Goal: Transaction & Acquisition: Book appointment/travel/reservation

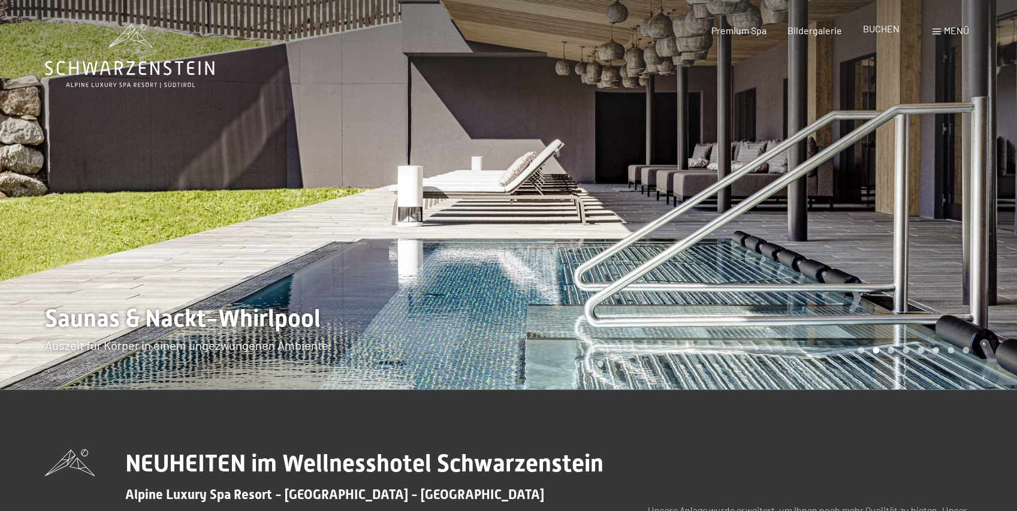
click at [886, 32] on span "BUCHEN" at bounding box center [881, 28] width 37 height 11
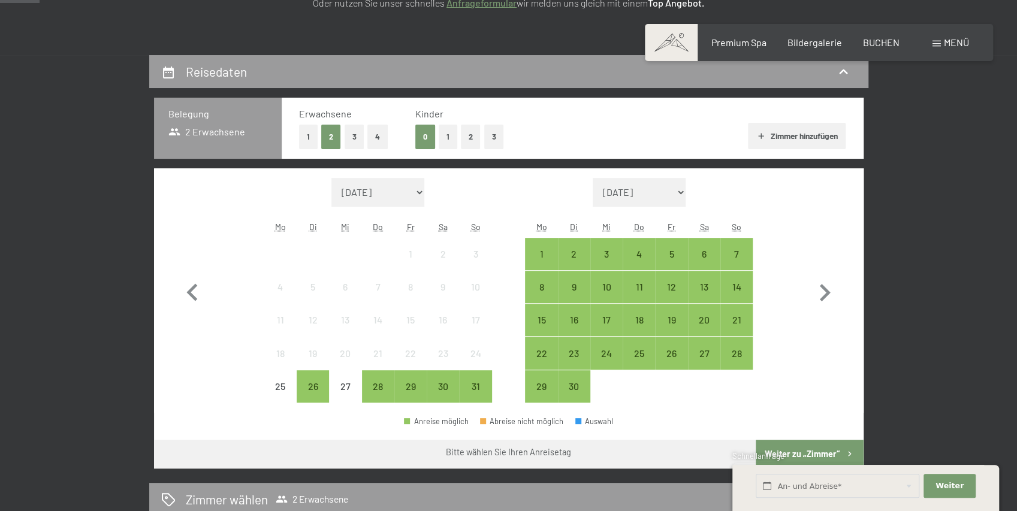
scroll to position [240, 0]
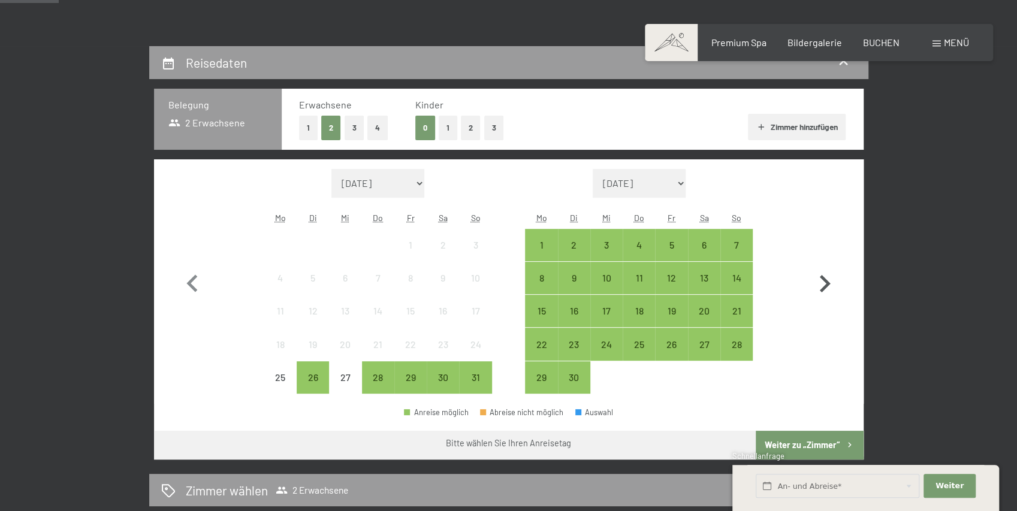
click at [826, 283] on icon "button" at bounding box center [825, 283] width 11 height 17
select select "2025-09-01"
select select "2025-10-01"
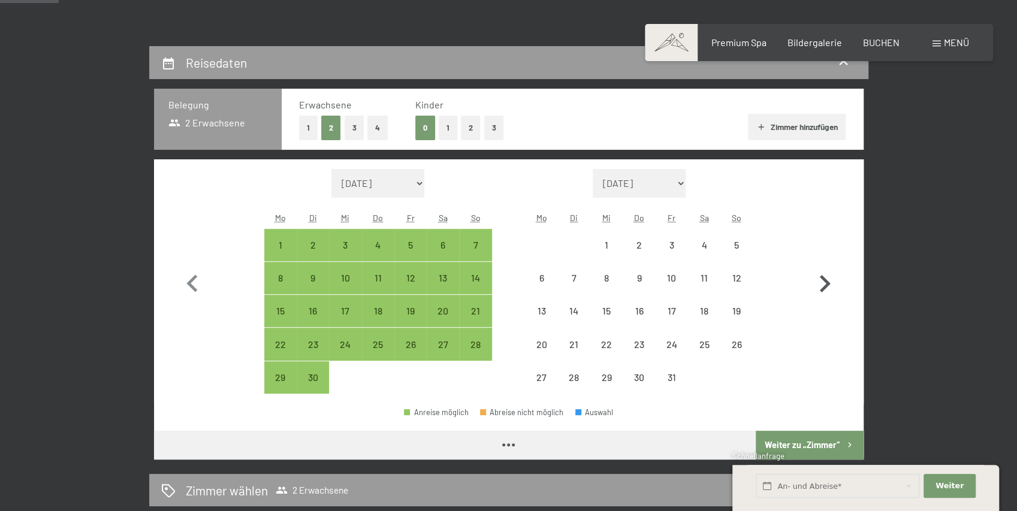
click at [827, 285] on icon "button" at bounding box center [825, 283] width 11 height 17
select select "2025-10-01"
select select "2025-11-01"
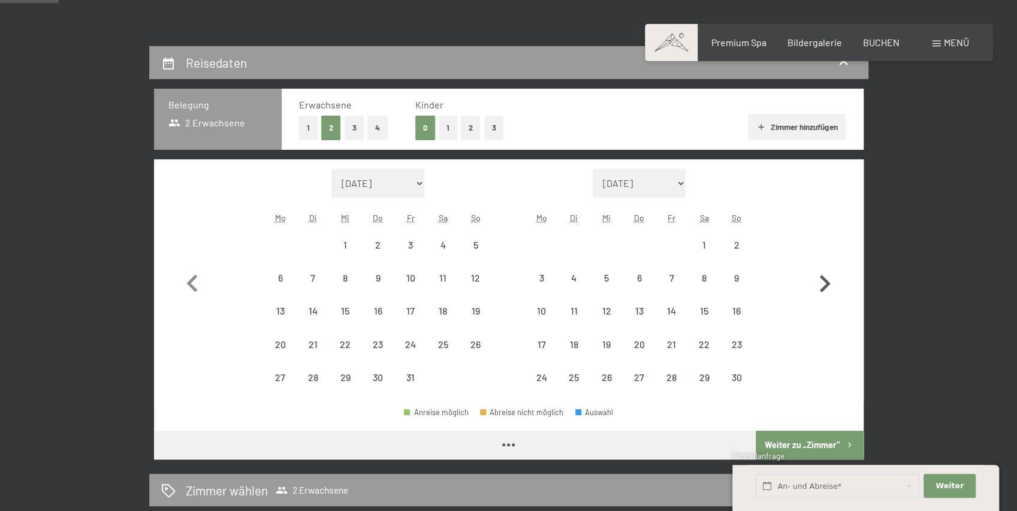
click at [829, 285] on icon "button" at bounding box center [825, 283] width 11 height 17
select select "2025-11-01"
select select "2025-12-01"
select select "2025-11-01"
select select "2025-12-01"
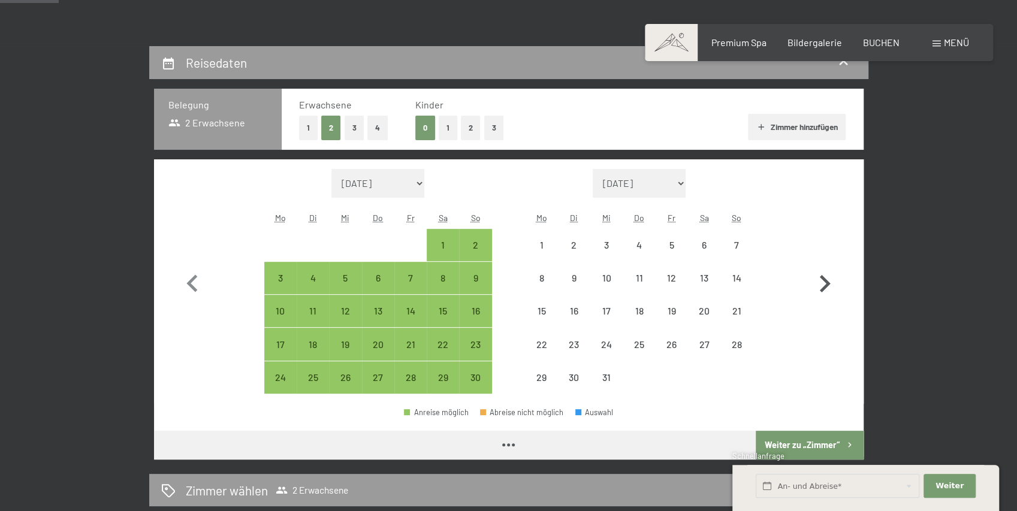
select select "2025-11-01"
select select "2025-12-01"
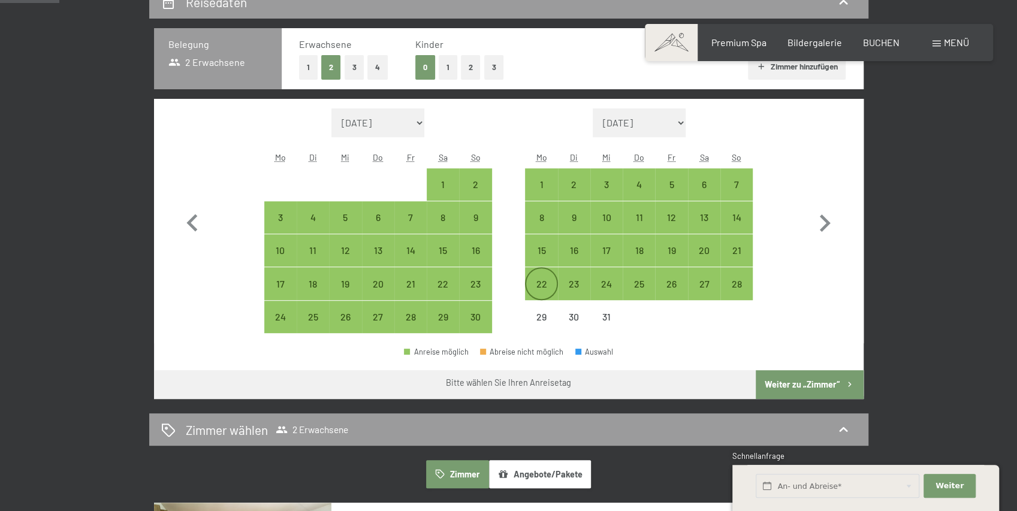
scroll to position [320, 0]
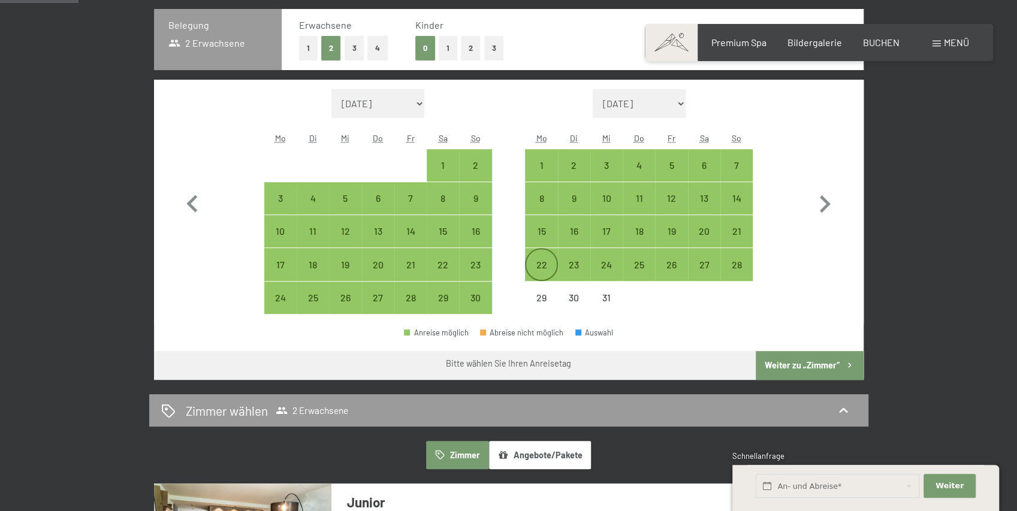
click at [547, 263] on div "22" at bounding box center [541, 275] width 30 height 30
select select "2025-11-01"
select select "2025-12-01"
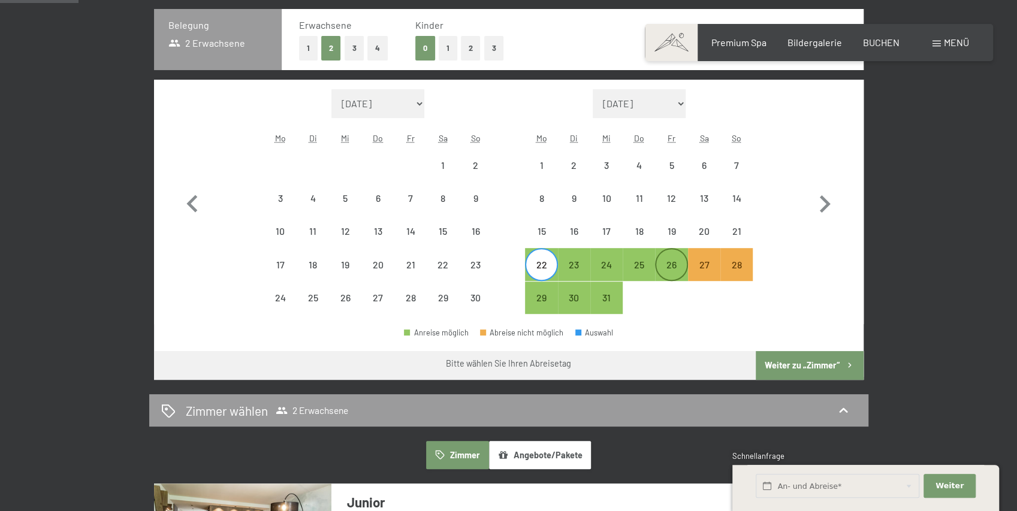
click at [676, 263] on div "26" at bounding box center [672, 275] width 30 height 30
select select "2025-11-01"
select select "2025-12-01"
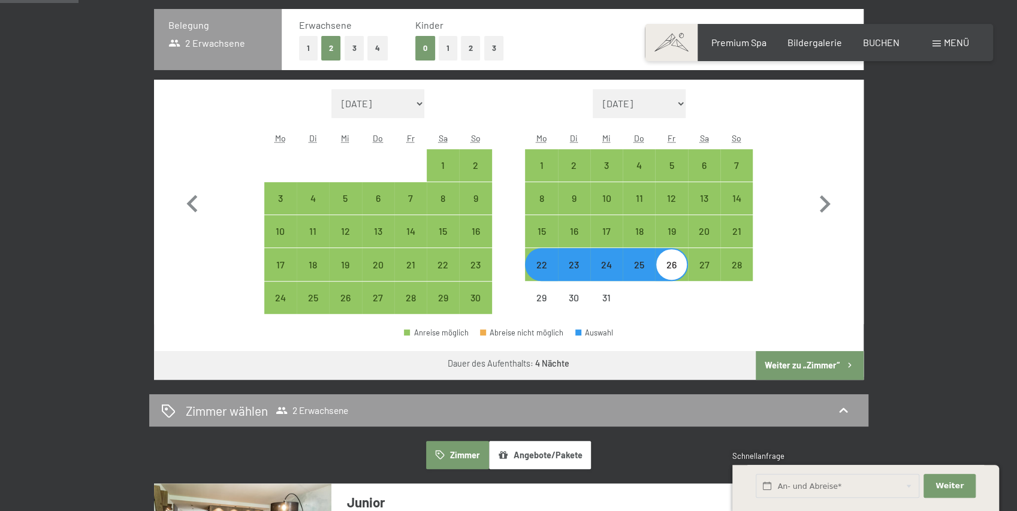
click at [814, 363] on button "Weiter zu „Zimmer“" at bounding box center [809, 365] width 107 height 29
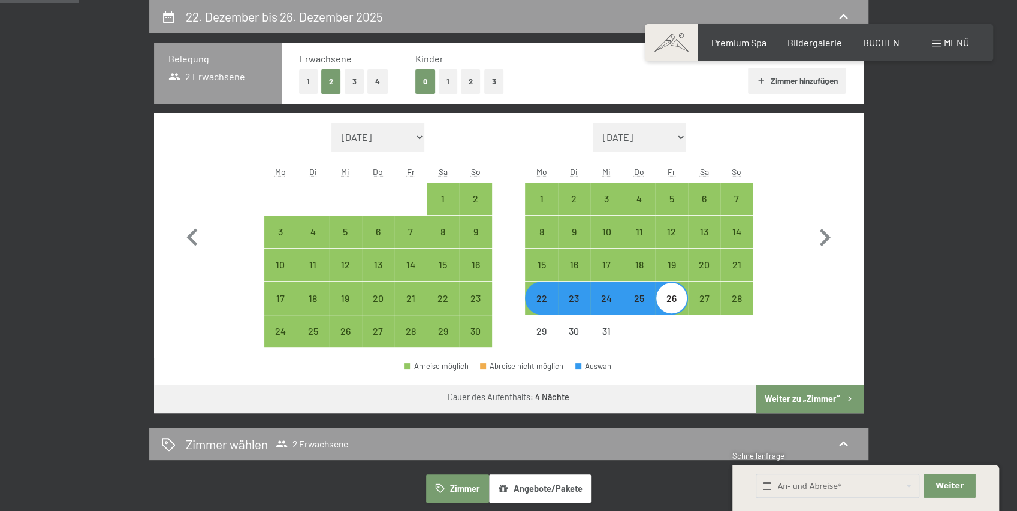
select select "2025-11-01"
select select "2025-12-01"
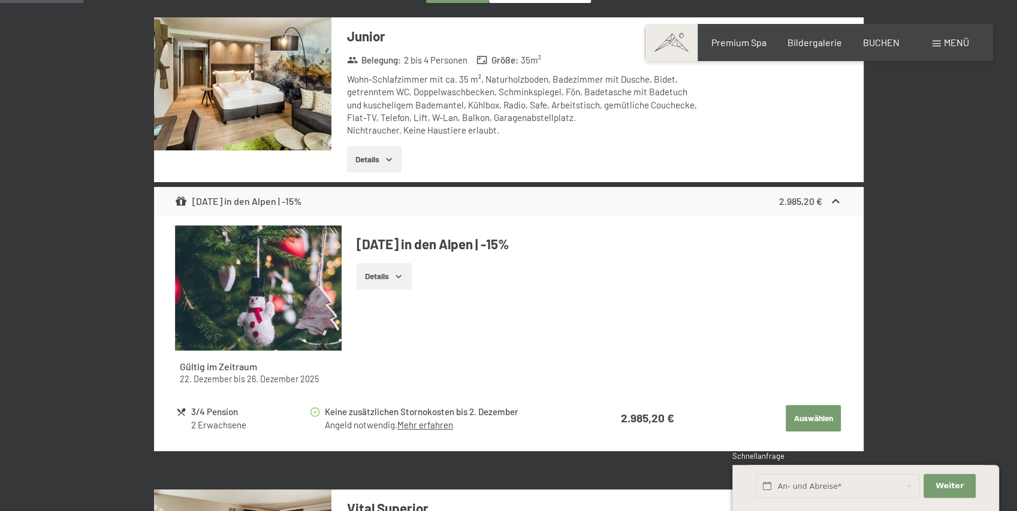
scroll to position [406, 0]
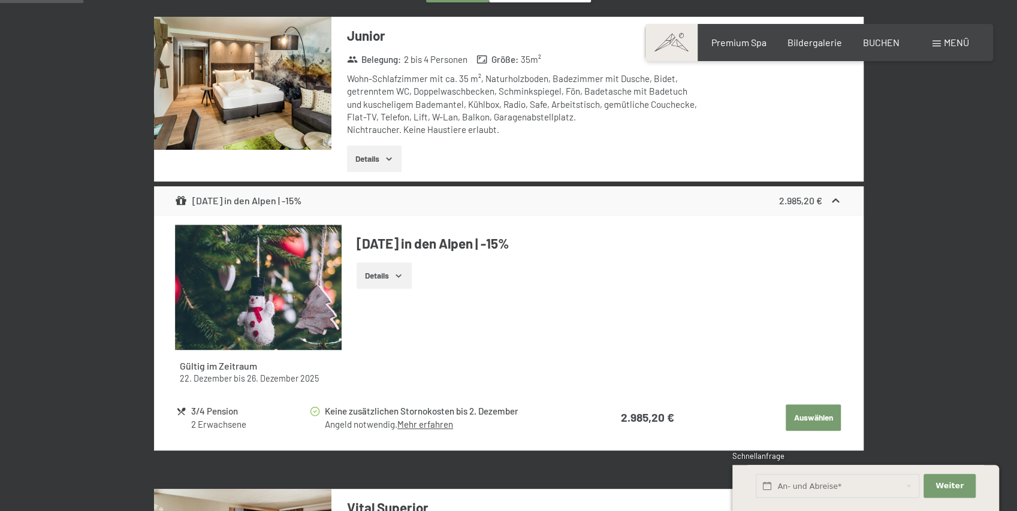
click at [401, 275] on icon "button" at bounding box center [398, 276] width 5 height 3
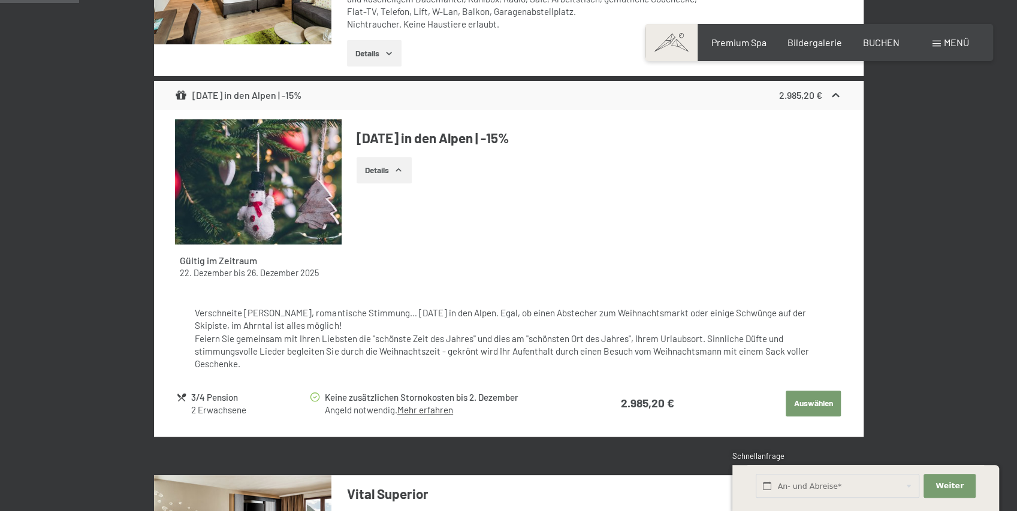
scroll to position [326, 0]
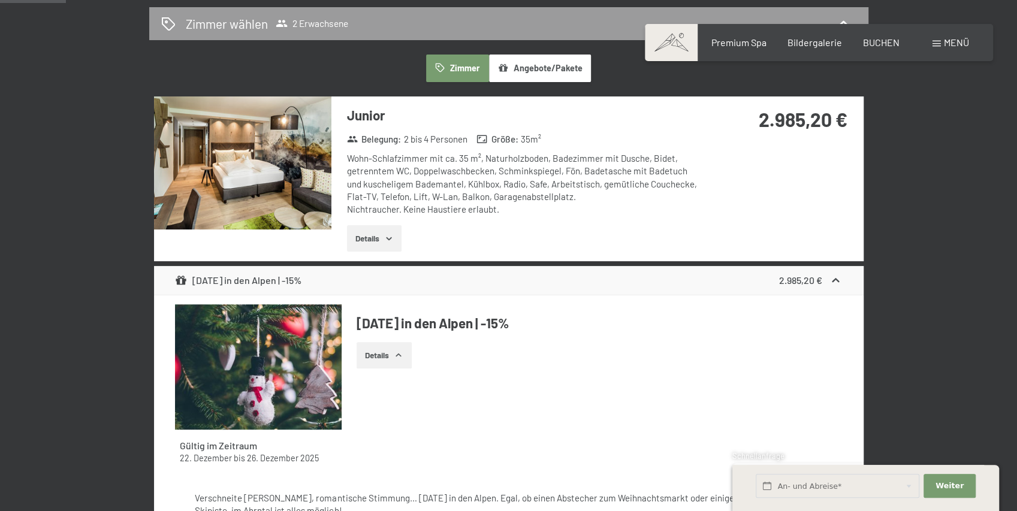
click at [836, 278] on icon at bounding box center [836, 280] width 7 height 4
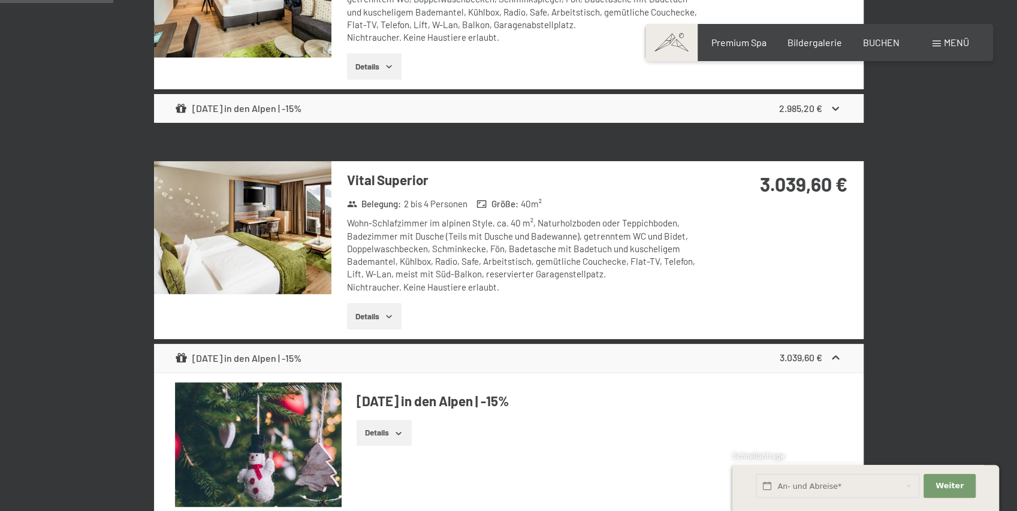
scroll to position [526, 0]
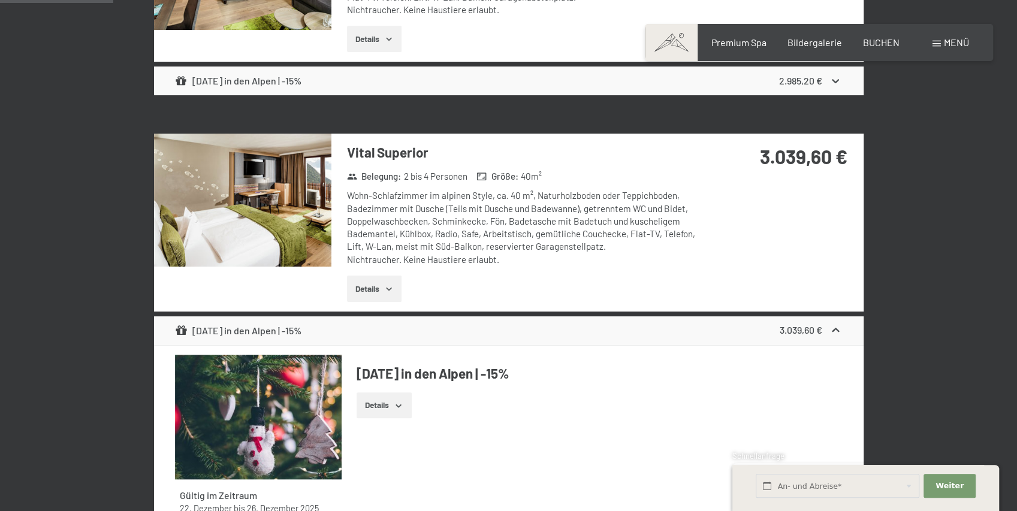
click at [842, 331] on icon at bounding box center [836, 330] width 13 height 13
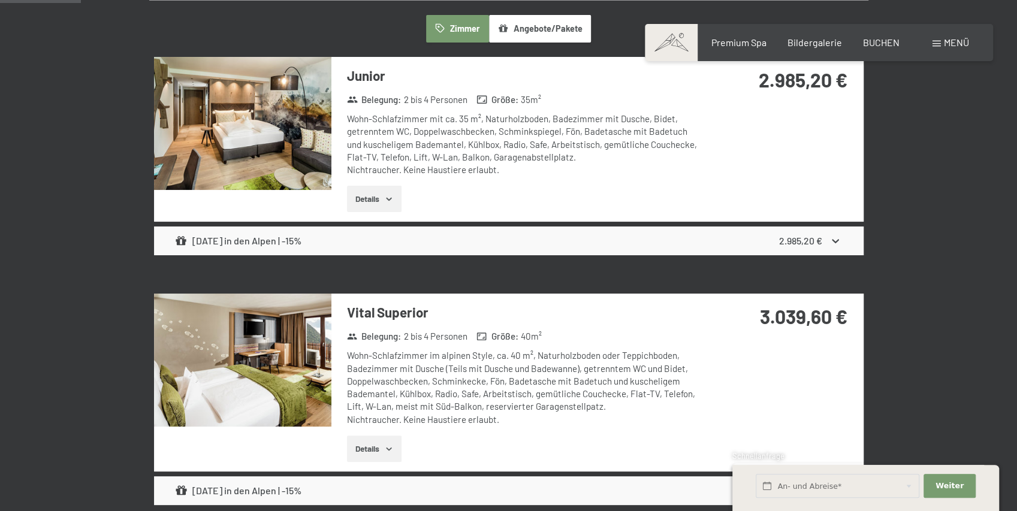
scroll to position [0, 0]
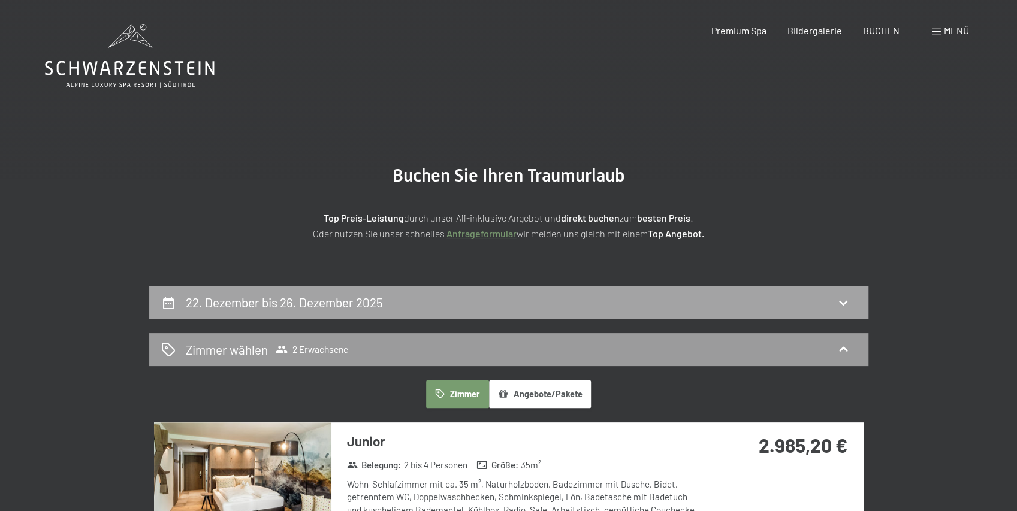
click at [357, 307] on h2 "22. Dezember bis 26. Dezember 2025" at bounding box center [284, 302] width 197 height 15
select select "2025-11-01"
select select "2025-12-01"
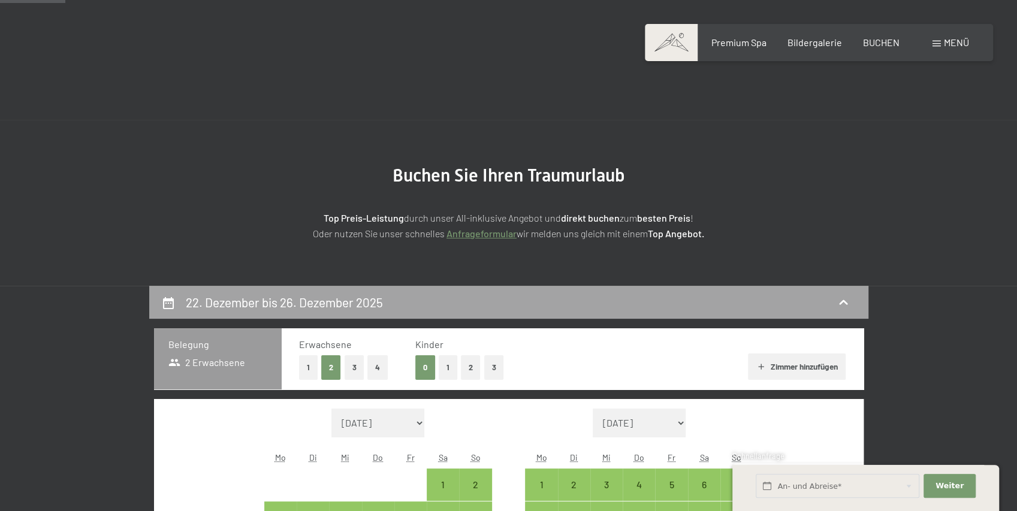
scroll to position [286, 0]
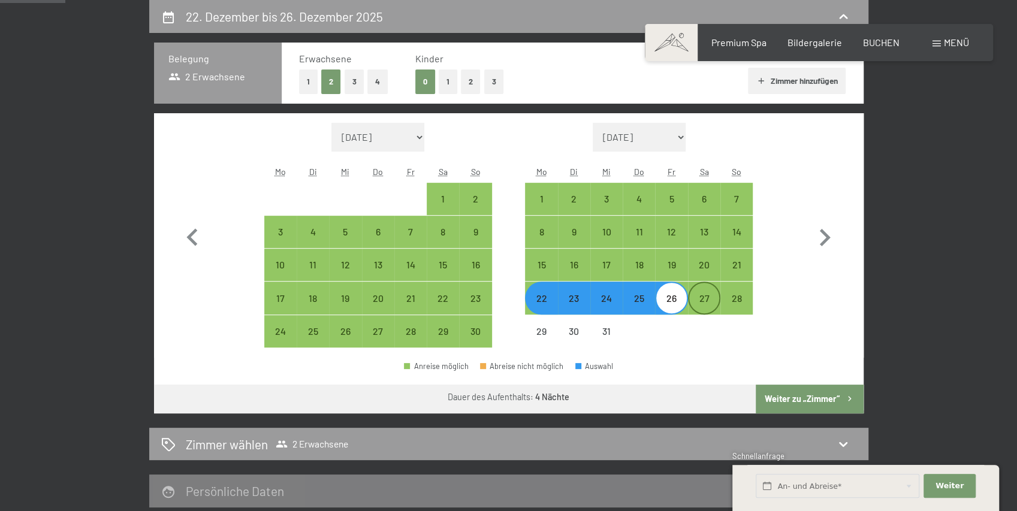
click at [701, 296] on div "27" at bounding box center [704, 309] width 30 height 30
select select "2025-11-01"
select select "2025-12-01"
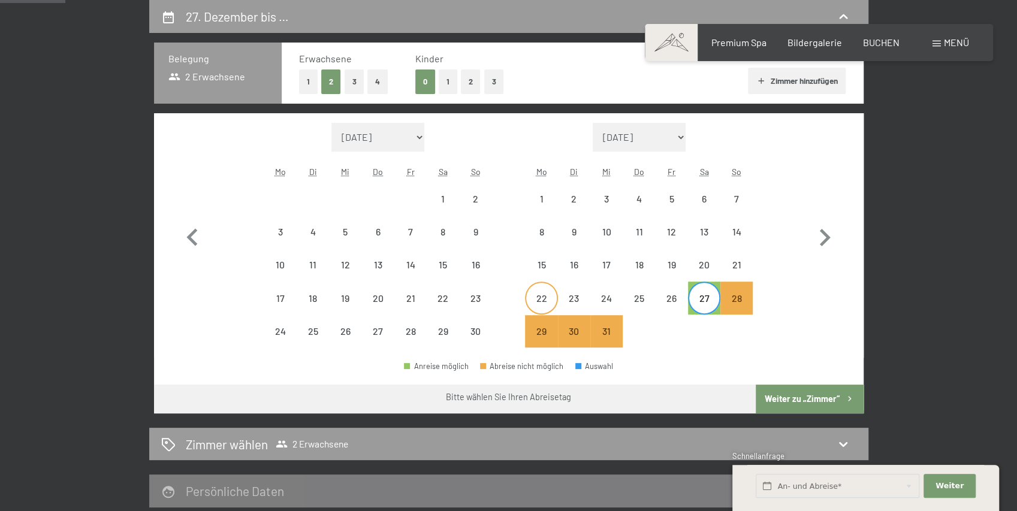
click at [538, 298] on div "22" at bounding box center [541, 309] width 30 height 30
select select "2025-11-01"
select select "2025-12-01"
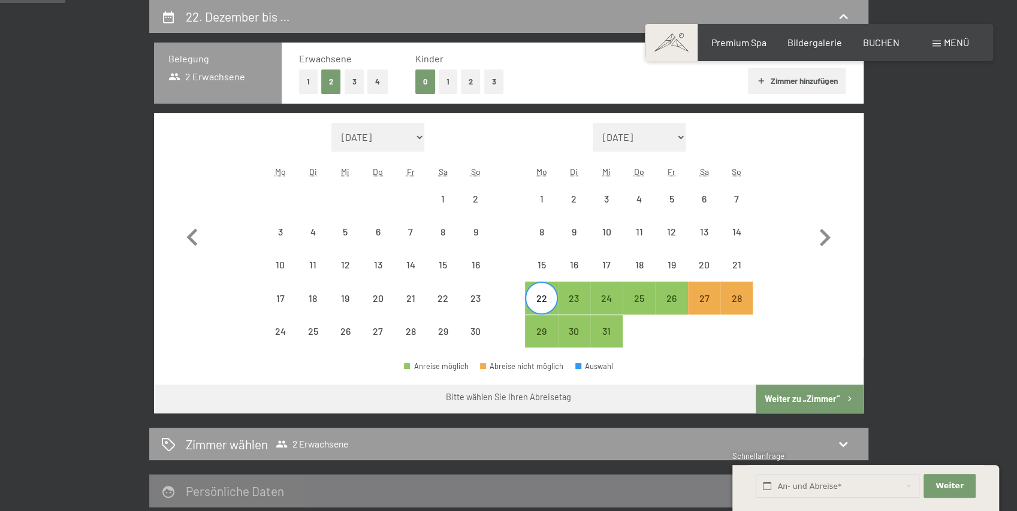
click at [791, 394] on button "Weiter zu „Zimmer“" at bounding box center [809, 399] width 107 height 29
select select "2025-11-01"
select select "2025-12-01"
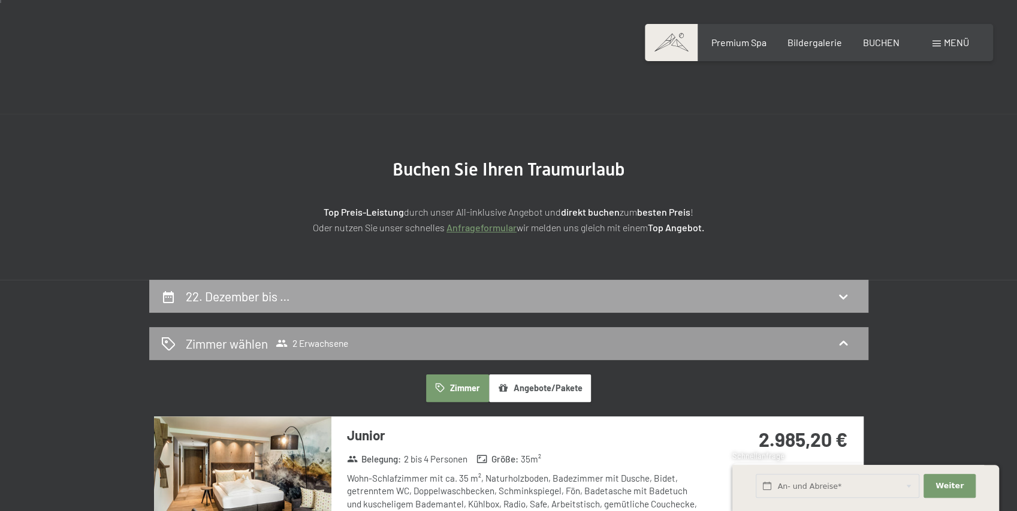
scroll to position [0, 0]
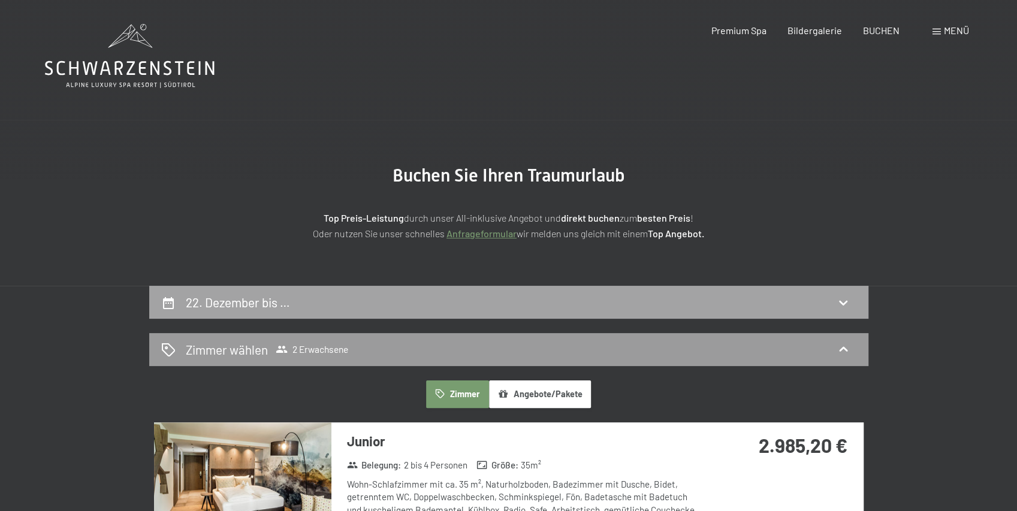
click at [586, 318] on div "22. Dezember bis …" at bounding box center [508, 302] width 719 height 33
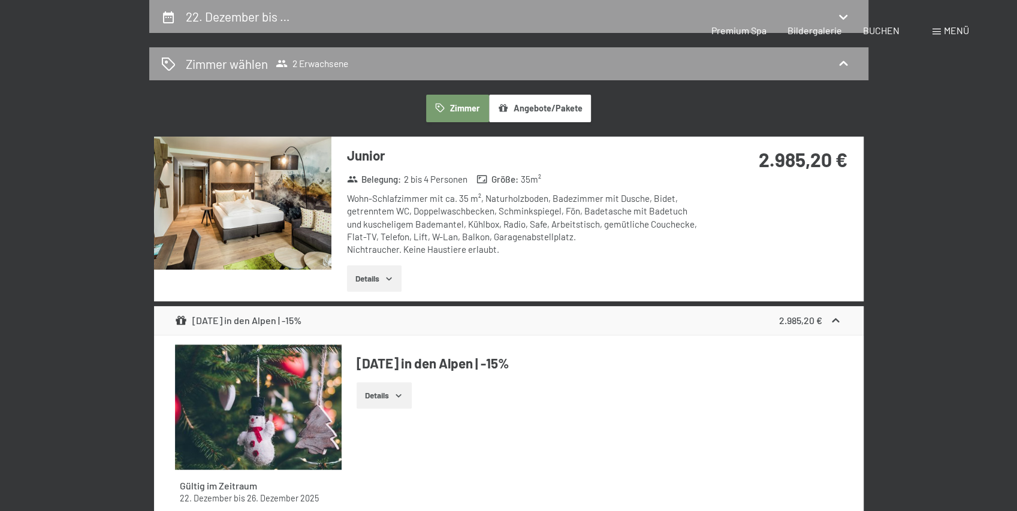
select select "2025-11-01"
select select "2025-12-01"
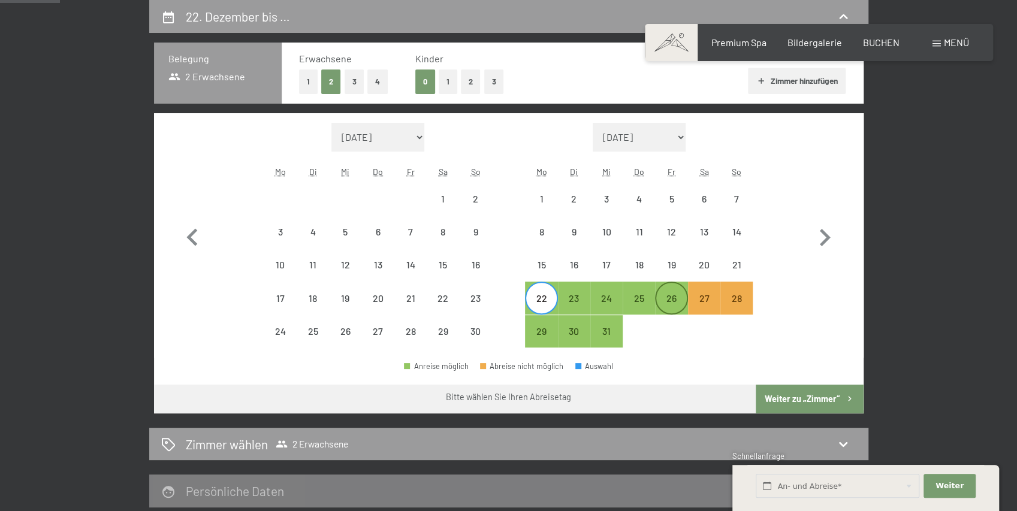
click at [667, 300] on div "26" at bounding box center [672, 309] width 30 height 30
select select "2025-11-01"
select select "2025-12-01"
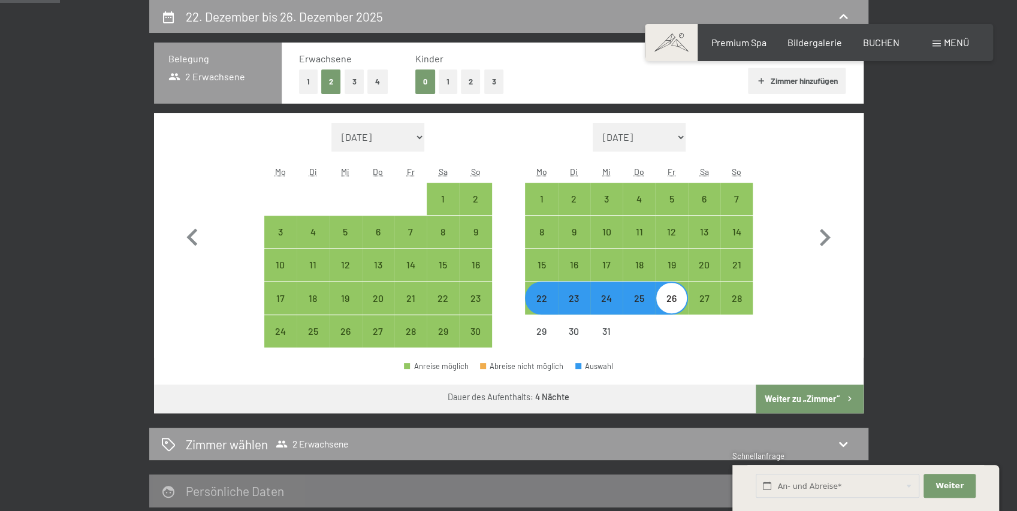
click at [537, 299] on div "22" at bounding box center [541, 309] width 30 height 30
select select "2025-11-01"
select select "2025-12-01"
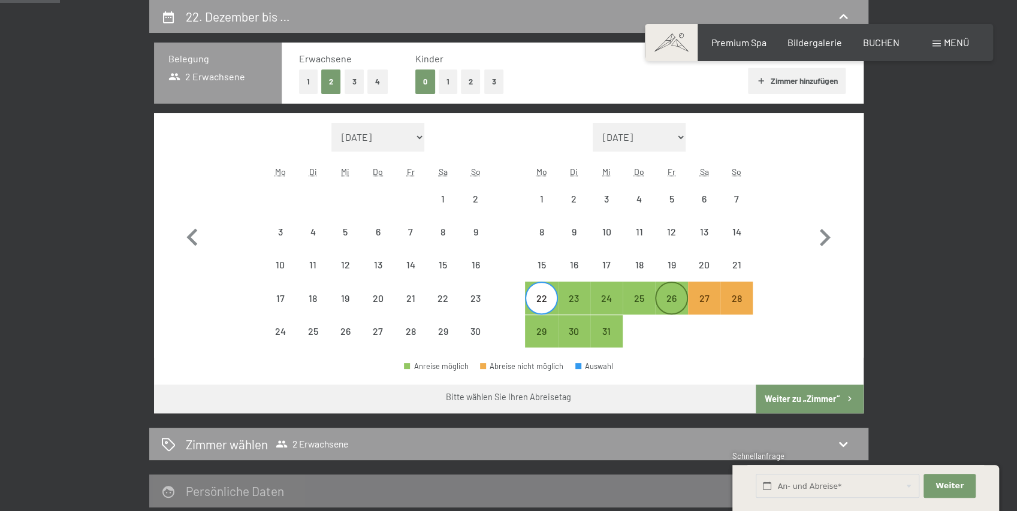
click at [670, 299] on div "26" at bounding box center [672, 309] width 30 height 30
select select "2025-11-01"
select select "2025-12-01"
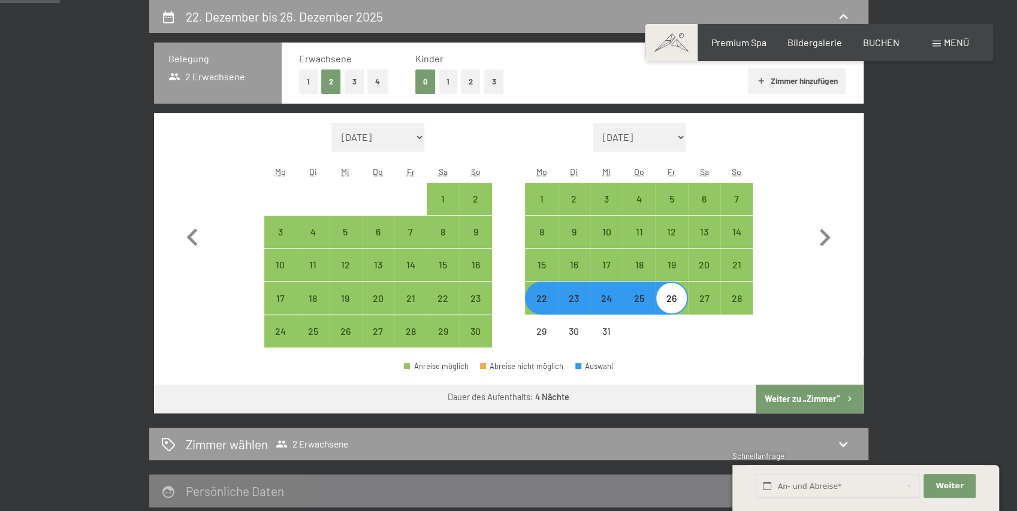
click at [794, 393] on button "Weiter zu „Zimmer“" at bounding box center [809, 399] width 107 height 29
select select "2025-11-01"
select select "2025-12-01"
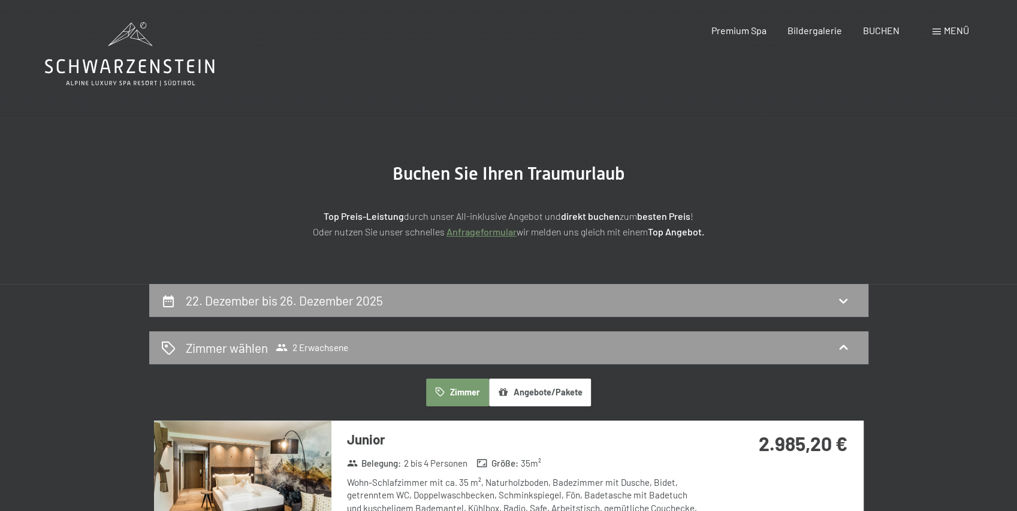
scroll to position [0, 0]
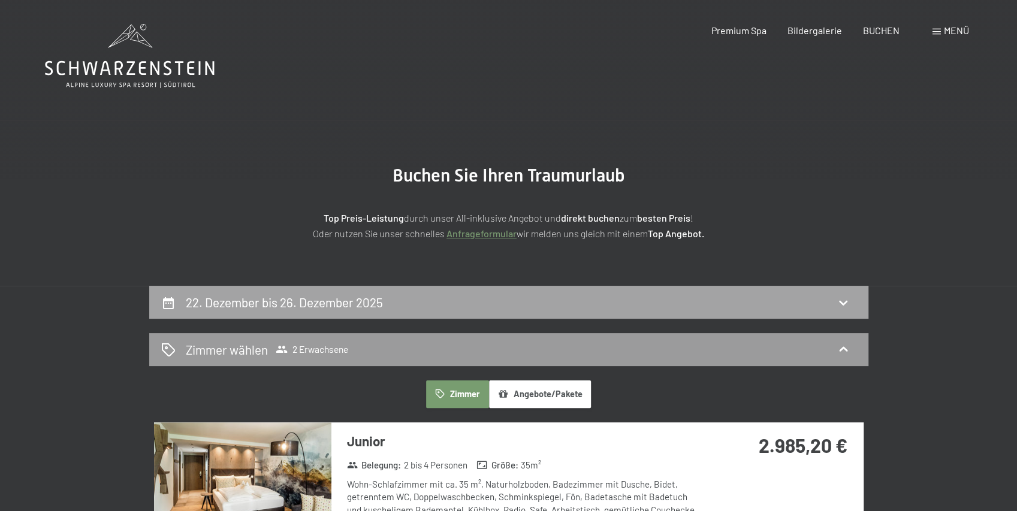
click at [616, 306] on div "22. Dezember bis 26. Dezember 2025" at bounding box center [508, 302] width 695 height 17
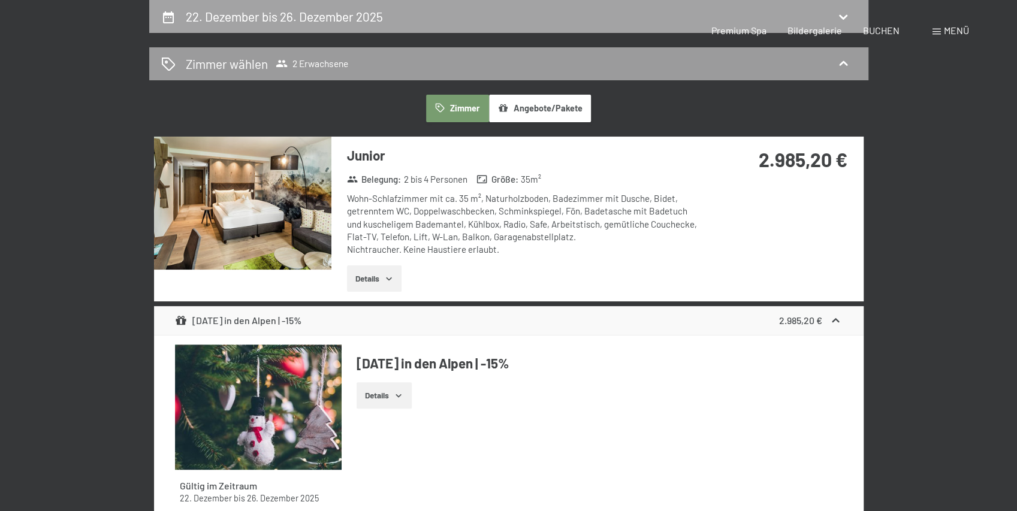
select select "2025-11-01"
select select "2025-12-01"
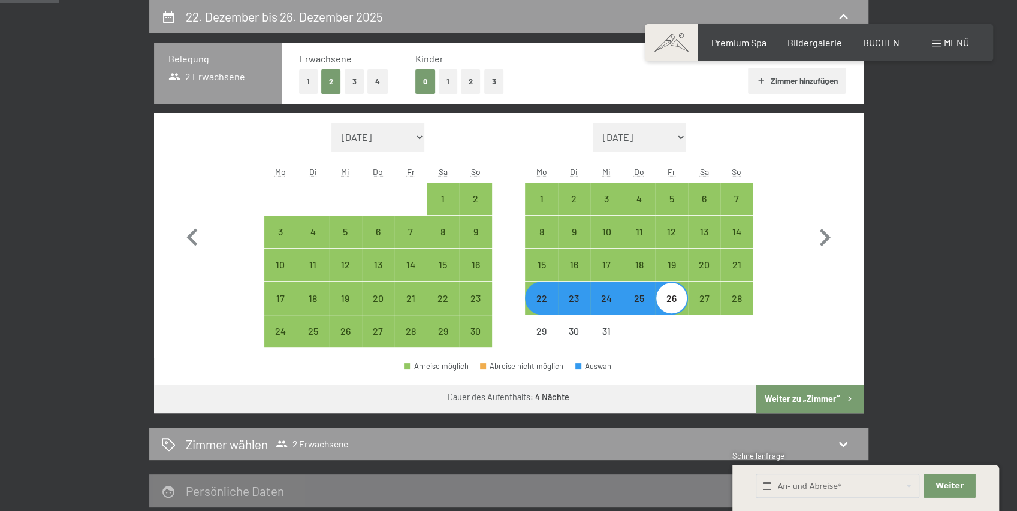
click at [541, 301] on div "22" at bounding box center [541, 309] width 30 height 30
select select "2025-11-01"
select select "2025-12-01"
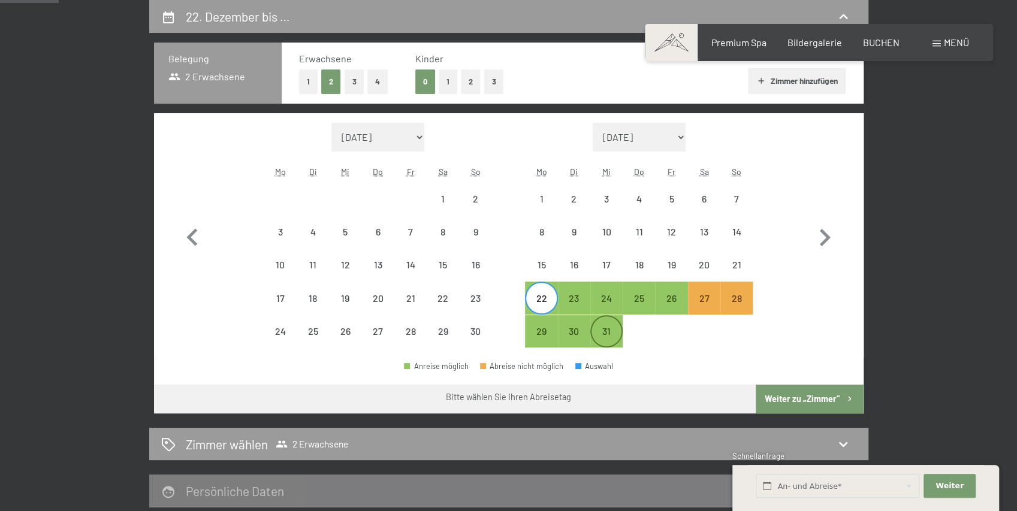
click at [602, 330] on div "31" at bounding box center [607, 342] width 30 height 30
select select "2025-11-01"
select select "2025-12-01"
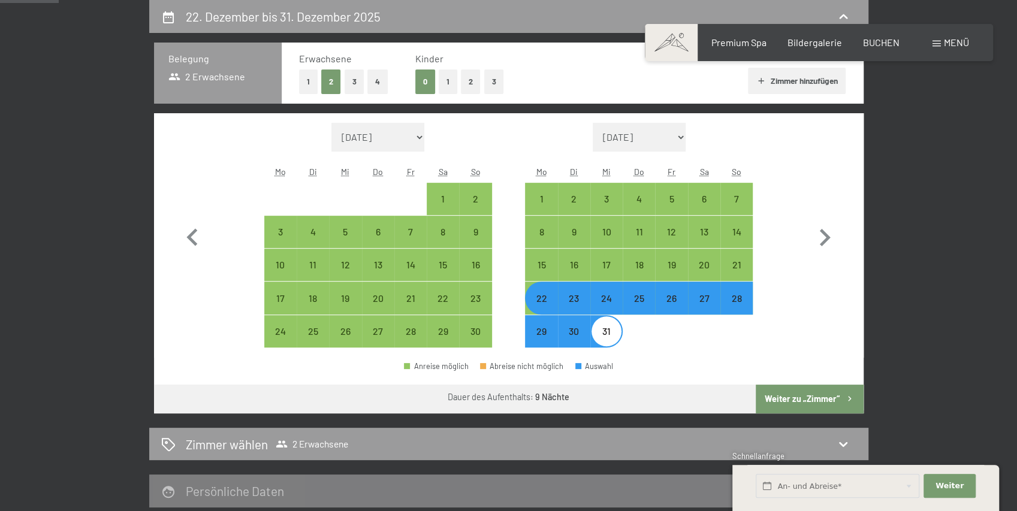
click at [783, 399] on button "Weiter zu „Zimmer“" at bounding box center [809, 399] width 107 height 29
select select "2025-11-01"
select select "2025-12-01"
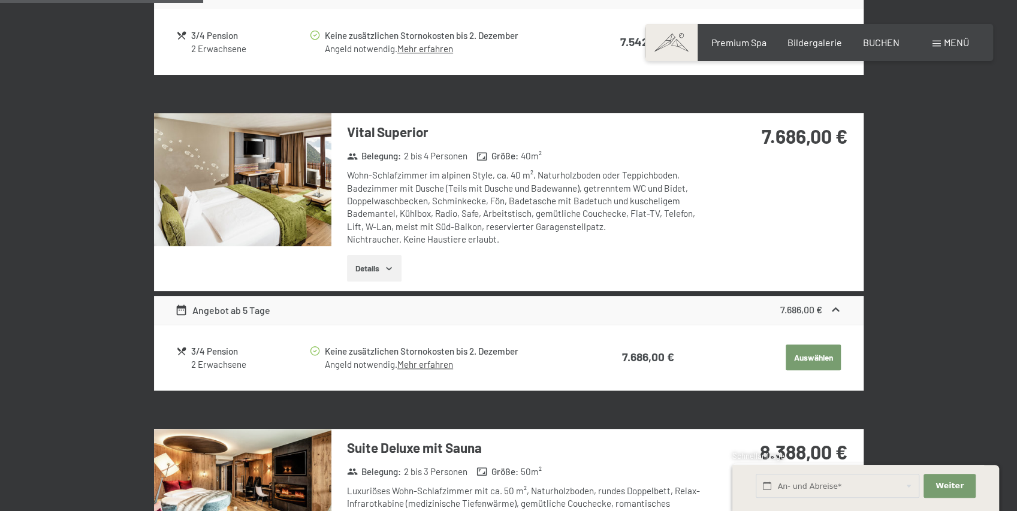
scroll to position [639, 0]
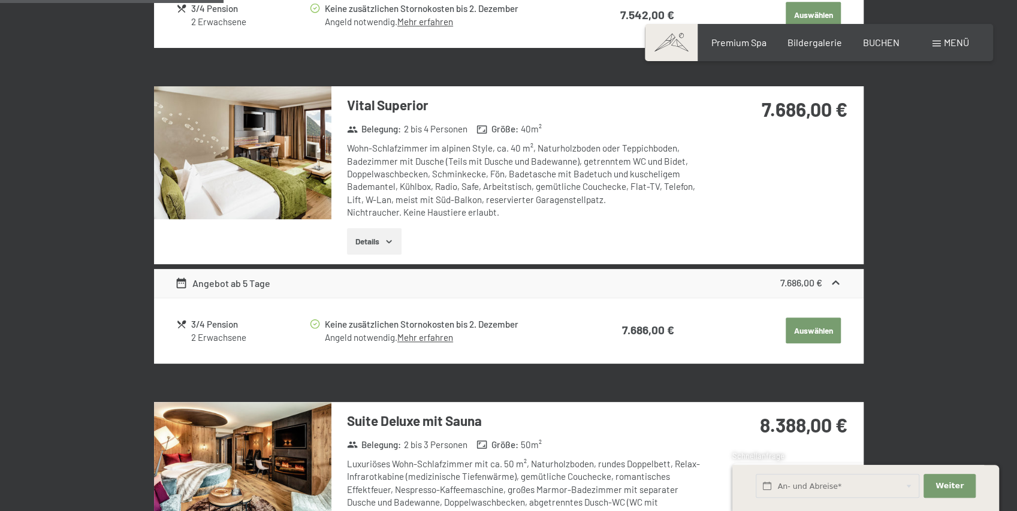
click at [204, 16] on div "3/4 Pension" at bounding box center [249, 9] width 117 height 14
drag, startPoint x: 191, startPoint y: 321, endPoint x: 211, endPoint y: 325, distance: 20.7
click at [211, 16] on div "3/4 Pension" at bounding box center [249, 9] width 117 height 14
click at [227, 16] on div "3/4 Pension" at bounding box center [249, 9] width 117 height 14
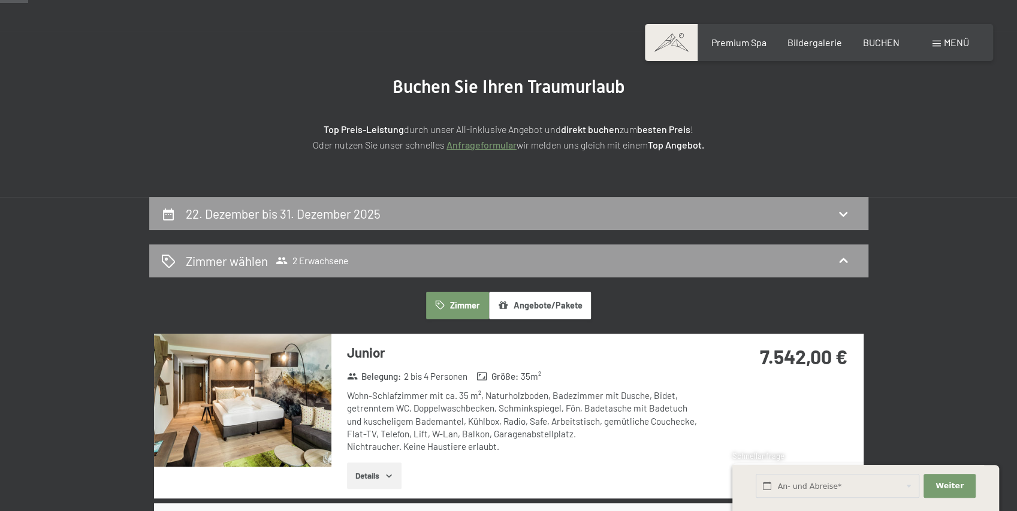
scroll to position [80, 0]
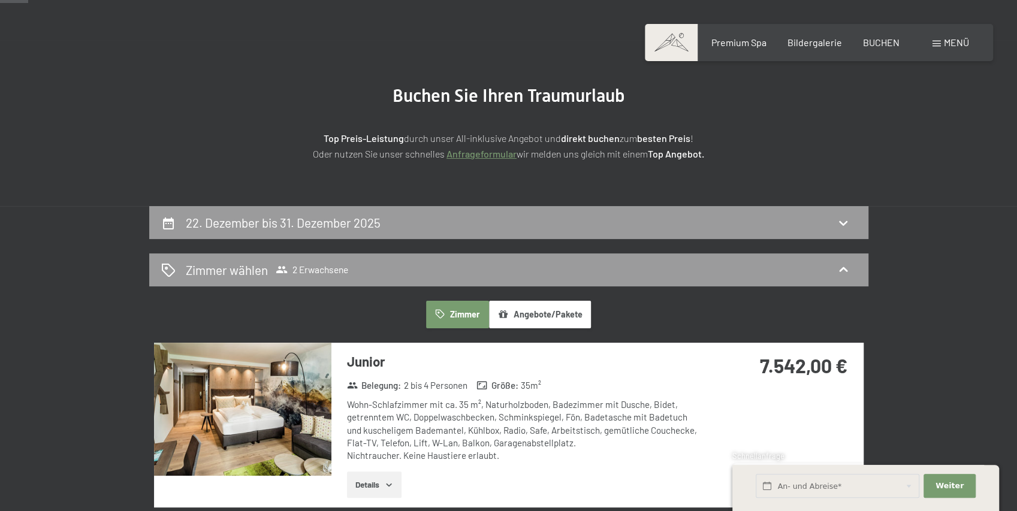
click at [457, 227] on div "22. Dezember bis 31. Dezember 2025" at bounding box center [508, 222] width 695 height 17
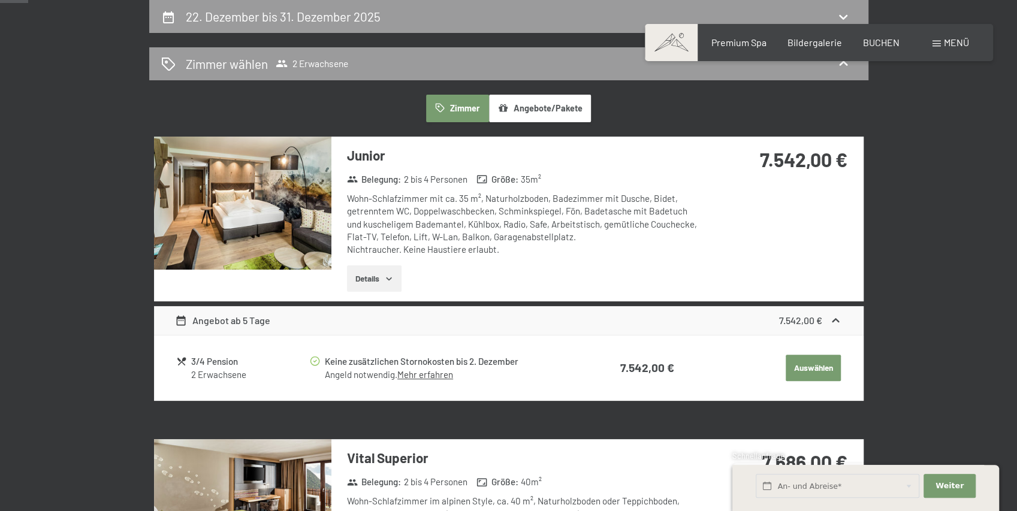
select select "2025-11-01"
select select "2025-12-01"
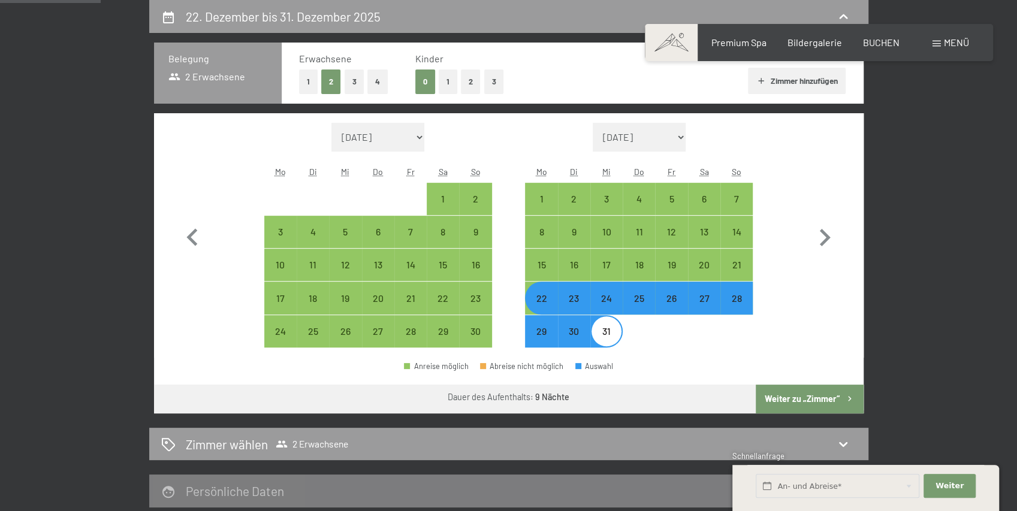
click at [541, 300] on div "22" at bounding box center [541, 309] width 30 height 30
select select "2025-11-01"
select select "2025-12-01"
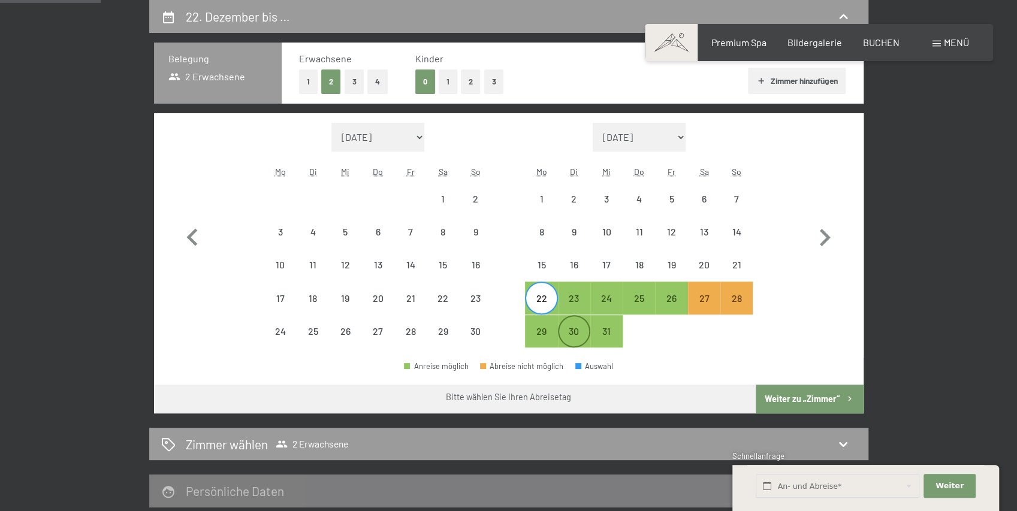
click at [578, 324] on div "30" at bounding box center [574, 332] width 30 height 30
select select "2025-11-01"
select select "2025-12-01"
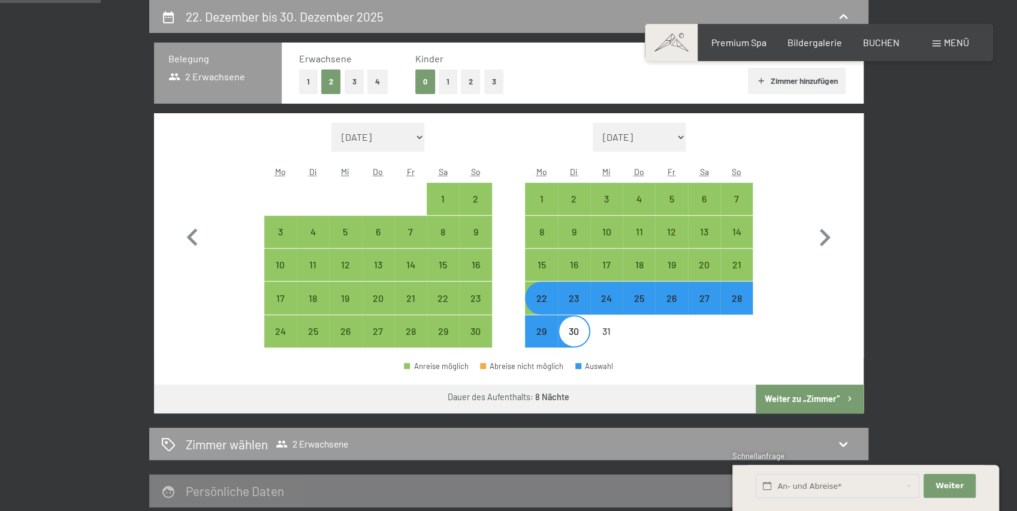
click at [792, 389] on button "Weiter zu „Zimmer“" at bounding box center [809, 399] width 107 height 29
select select "2025-11-01"
select select "2025-12-01"
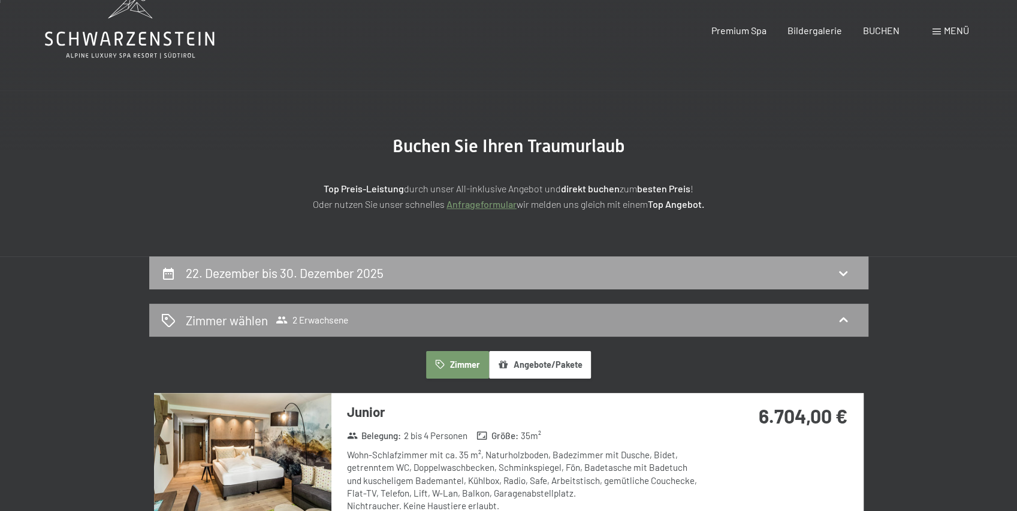
scroll to position [0, 0]
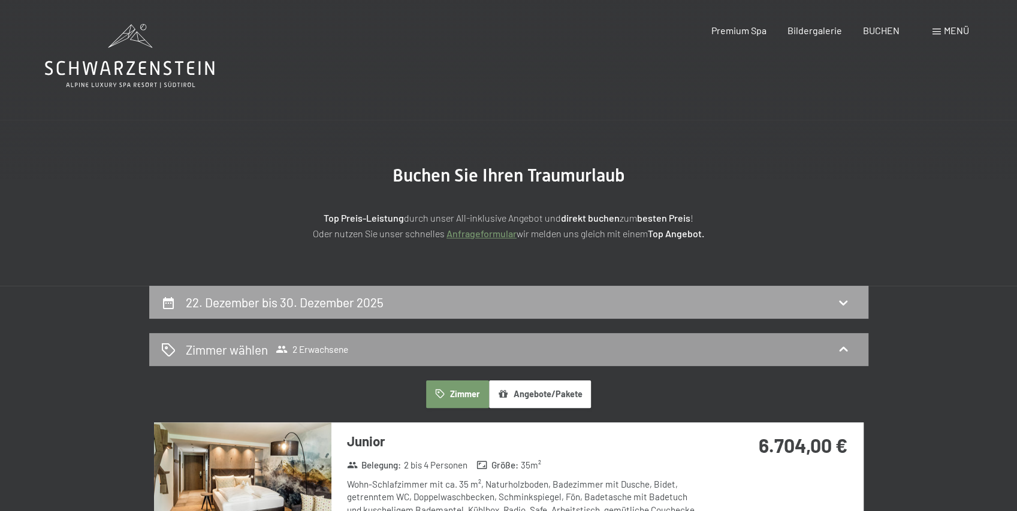
click at [561, 305] on div "22. Dezember bis 30. Dezember 2025" at bounding box center [508, 302] width 695 height 17
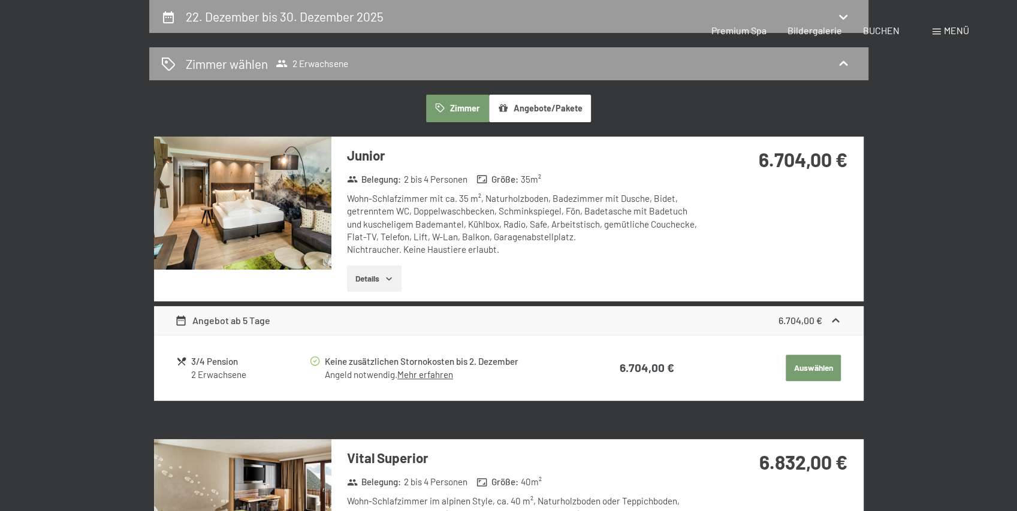
select select "2025-11-01"
select select "2025-12-01"
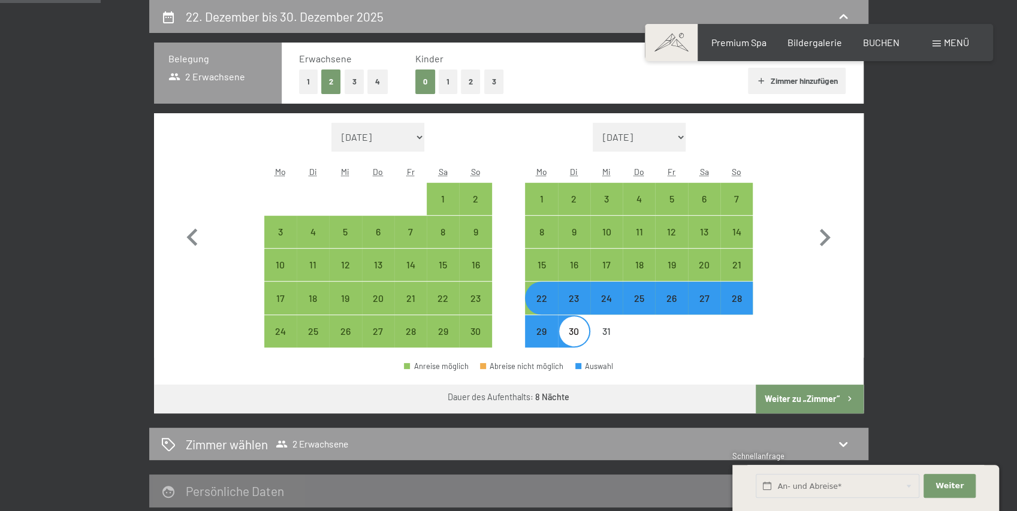
click at [545, 298] on div "22" at bounding box center [541, 309] width 30 height 30
select select "2025-11-01"
select select "2025-12-01"
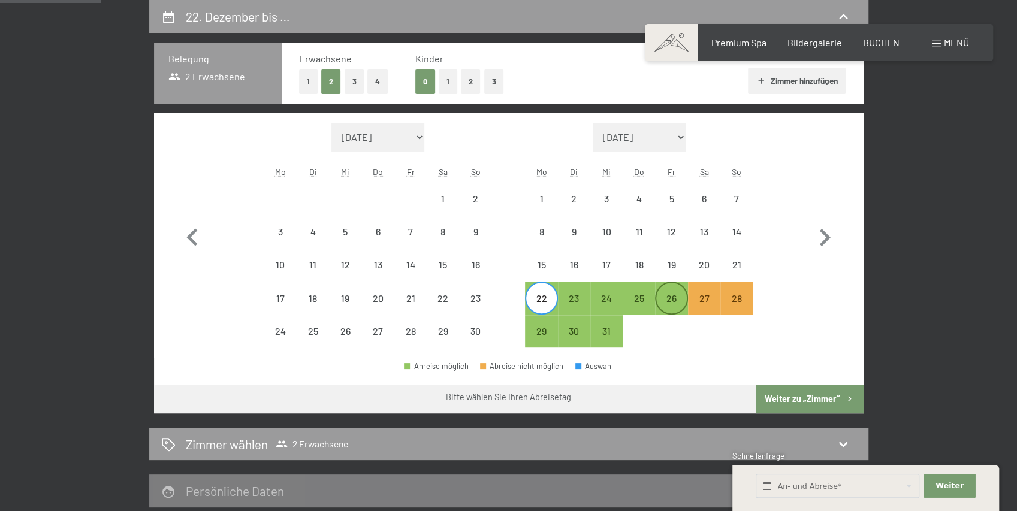
click at [672, 301] on div "26" at bounding box center [672, 309] width 30 height 30
select select "2025-11-01"
select select "2025-12-01"
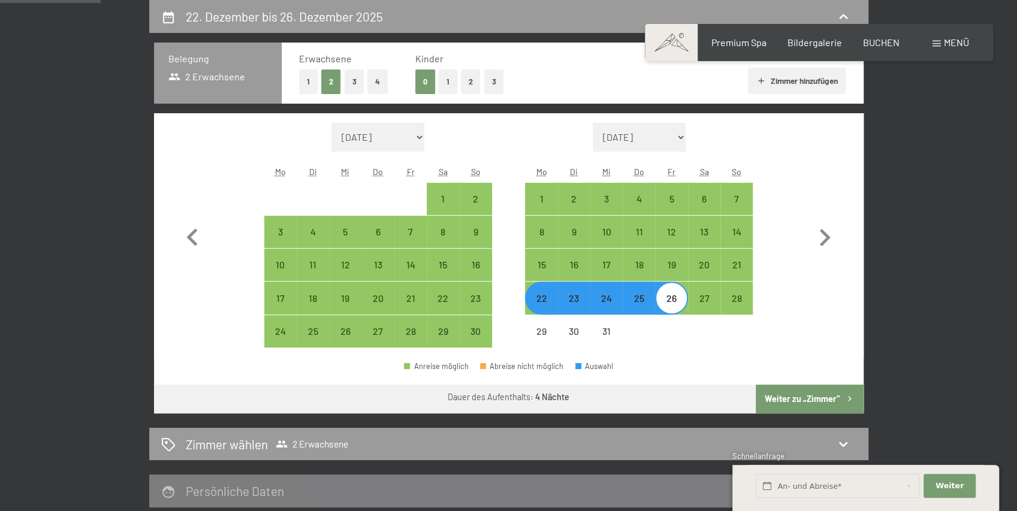
click at [791, 385] on button "Weiter zu „Zimmer“" at bounding box center [809, 399] width 107 height 29
select select "2025-11-01"
select select "2025-12-01"
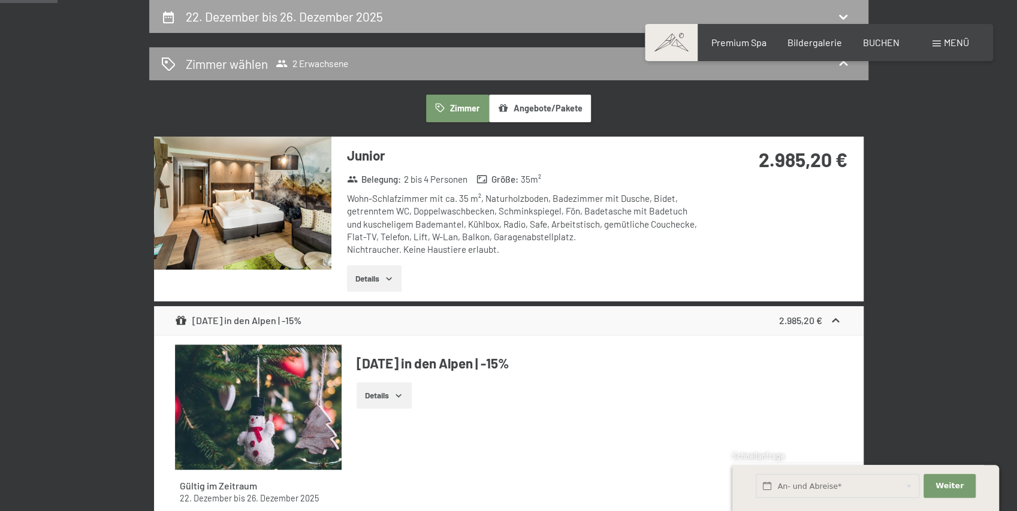
scroll to position [0, 0]
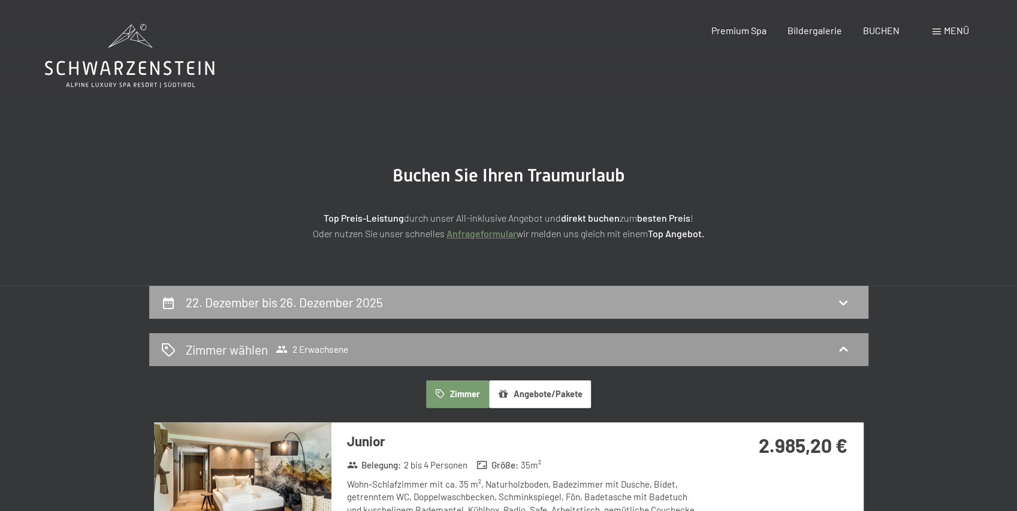
click at [489, 302] on div "22. Dezember bis 26. Dezember 2025" at bounding box center [508, 302] width 695 height 17
select select "2025-11-01"
select select "2025-12-01"
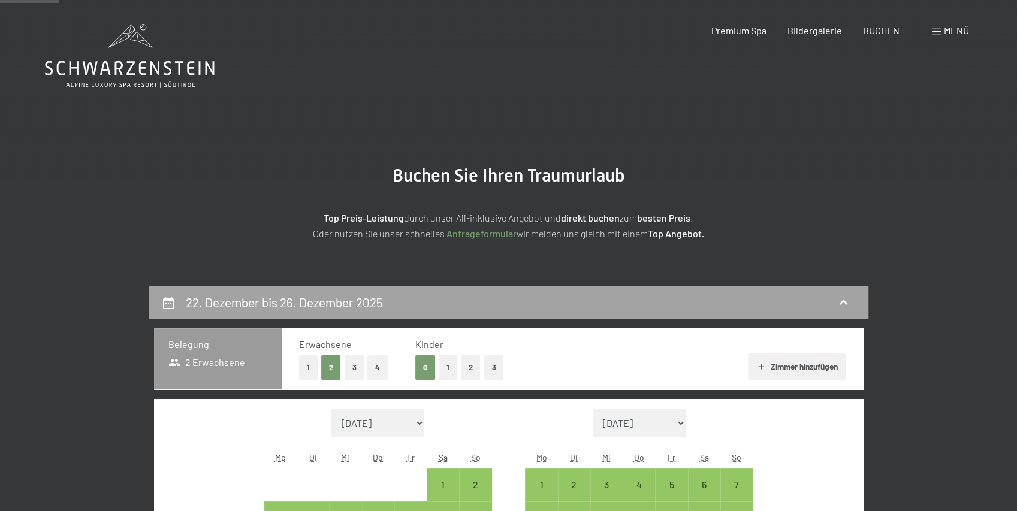
scroll to position [286, 0]
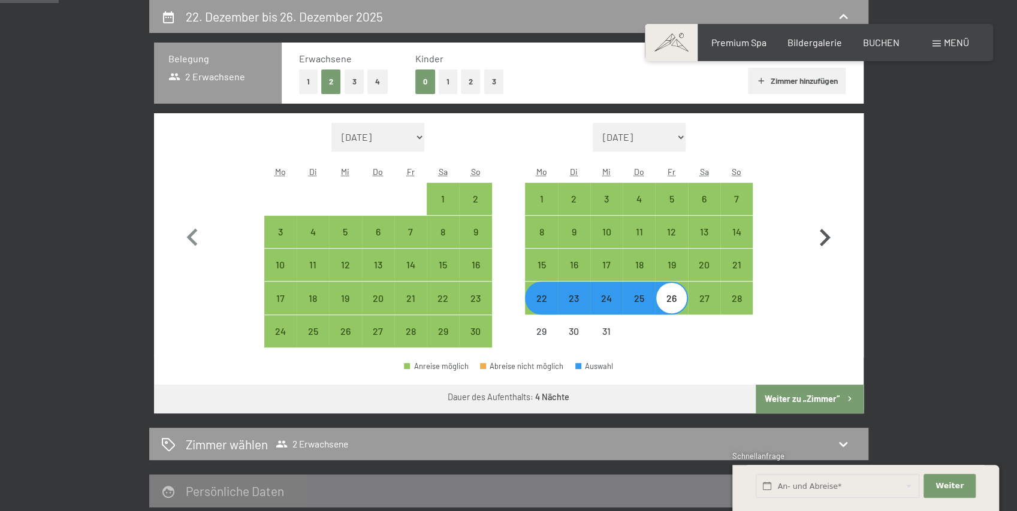
click at [824, 241] on icon "button" at bounding box center [825, 237] width 11 height 17
select select "2025-12-01"
select select "2026-01-01"
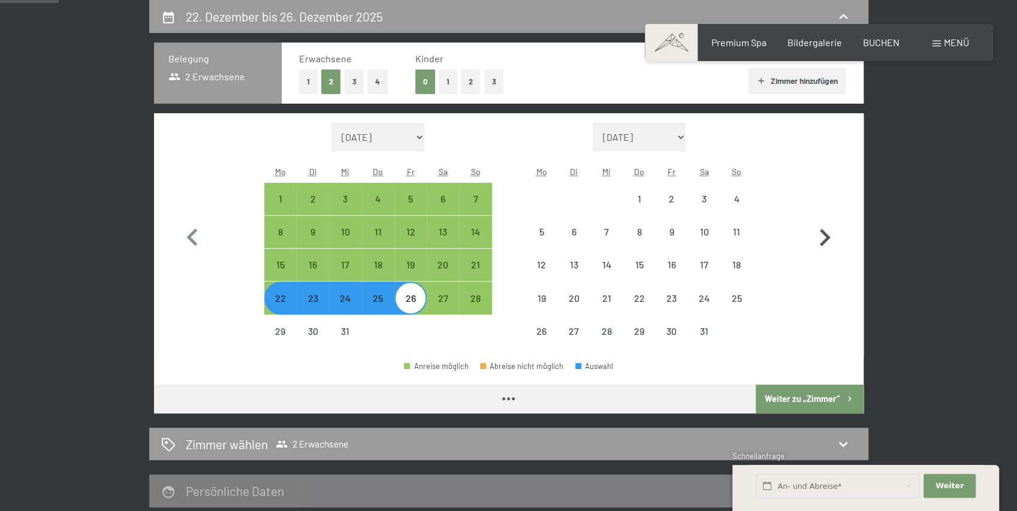
click at [824, 241] on icon "button" at bounding box center [825, 237] width 11 height 17
select select "2026-01-01"
select select "2026-02-01"
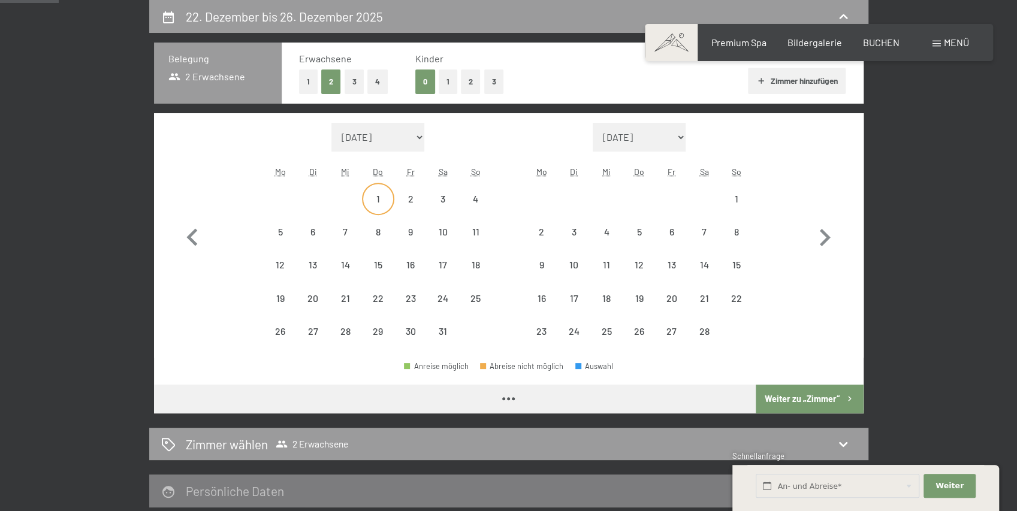
click at [378, 189] on div "1" at bounding box center [378, 199] width 30 height 30
select select "2026-01-01"
select select "2026-02-01"
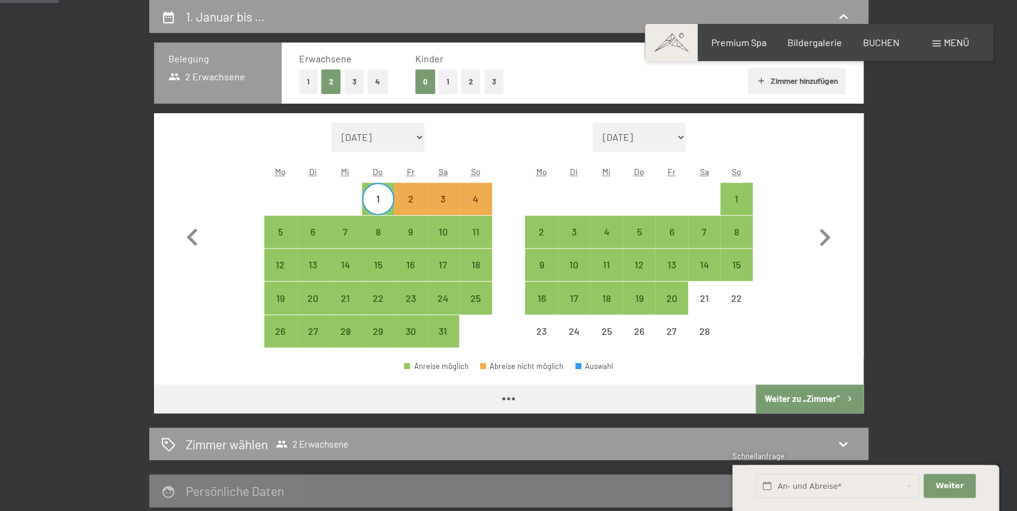
select select "2026-01-01"
select select "2026-02-01"
click at [282, 233] on div "5" at bounding box center [281, 242] width 30 height 30
select select "2026-01-01"
select select "2026-02-01"
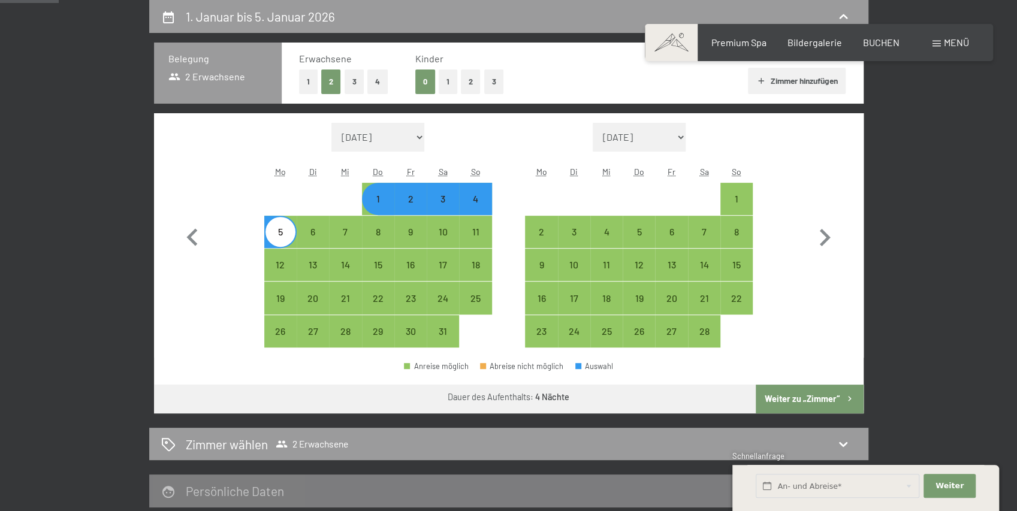
click at [287, 230] on div "5" at bounding box center [281, 242] width 30 height 30
select select "2026-01-01"
select select "2026-02-01"
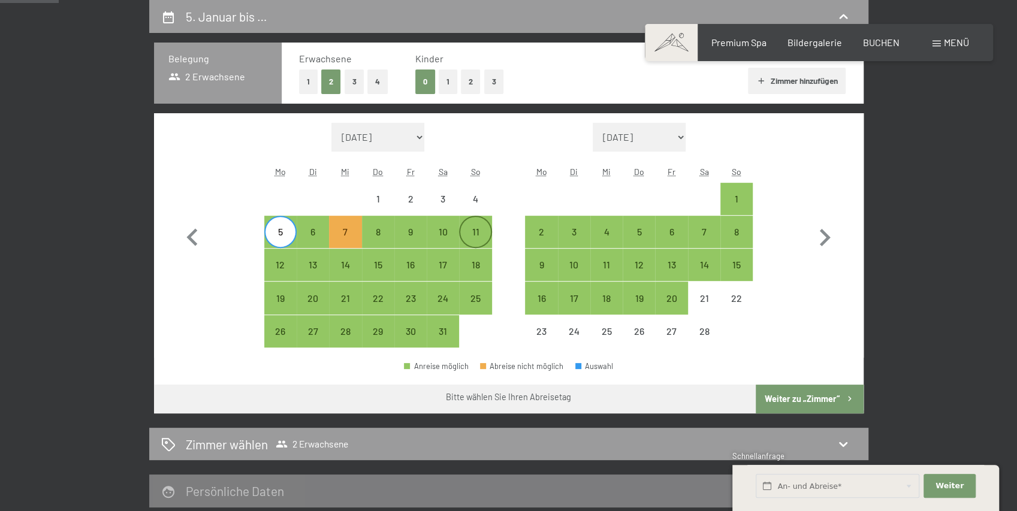
click at [466, 236] on div "11" at bounding box center [475, 242] width 30 height 30
select select "2026-01-01"
select select "2026-02-01"
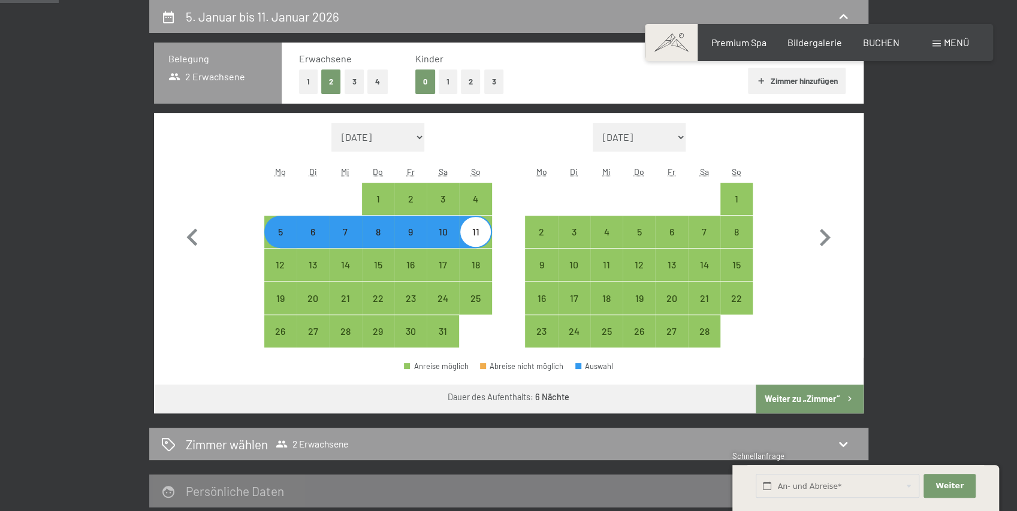
click at [822, 396] on button "Weiter zu „Zimmer“" at bounding box center [809, 399] width 107 height 29
select select "2026-01-01"
select select "2026-02-01"
